Goal: Task Accomplishment & Management: Use online tool/utility

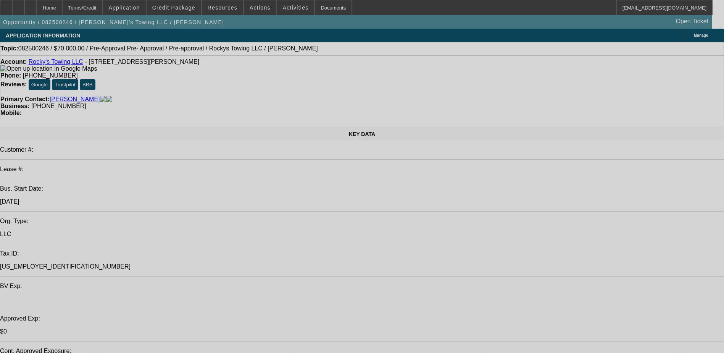
select select "0"
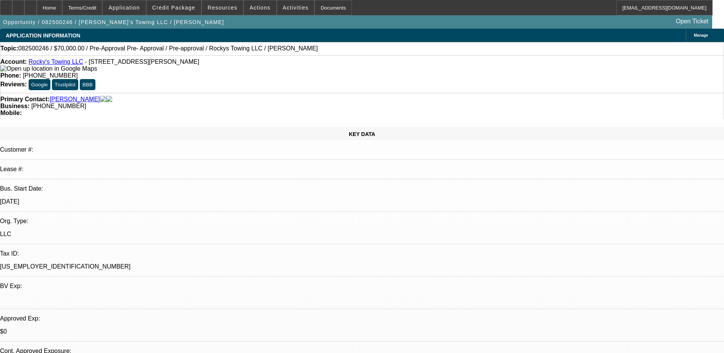
select select "0.1"
select select "4"
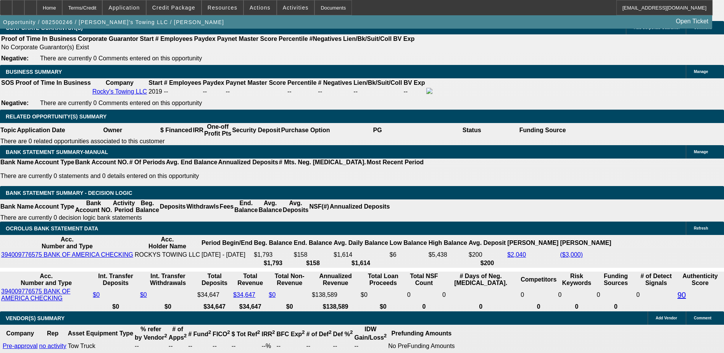
scroll to position [1222, 0]
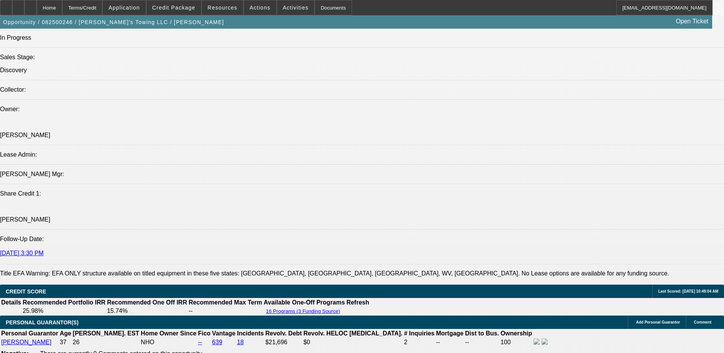
scroll to position [1145, 0]
